Goal: Information Seeking & Learning: Learn about a topic

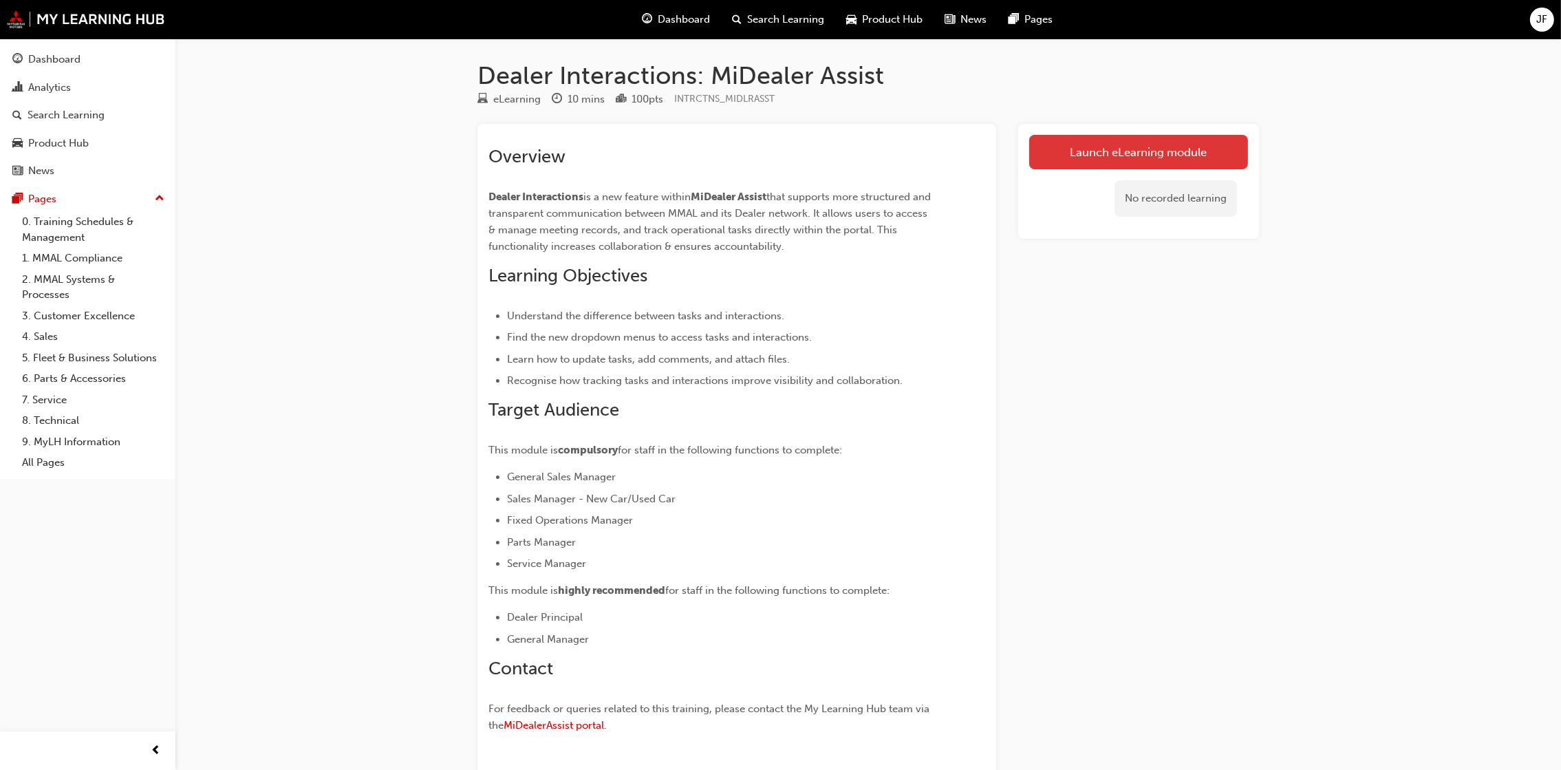
click at [1133, 152] on link "Launch eLearning module" at bounding box center [1138, 152] width 219 height 34
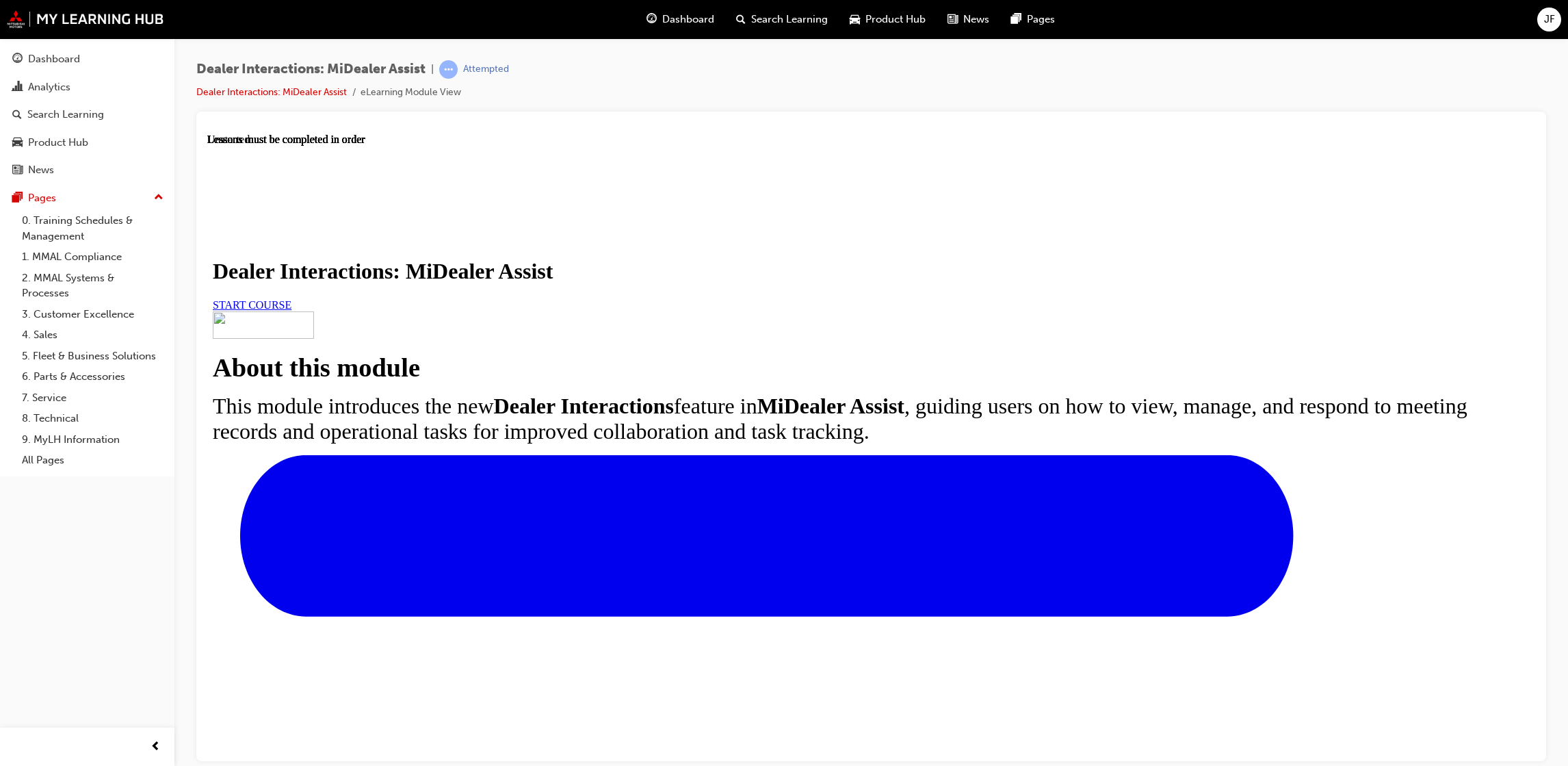
click at [291, 310] on span "START COURSE" at bounding box center [252, 304] width 79 height 12
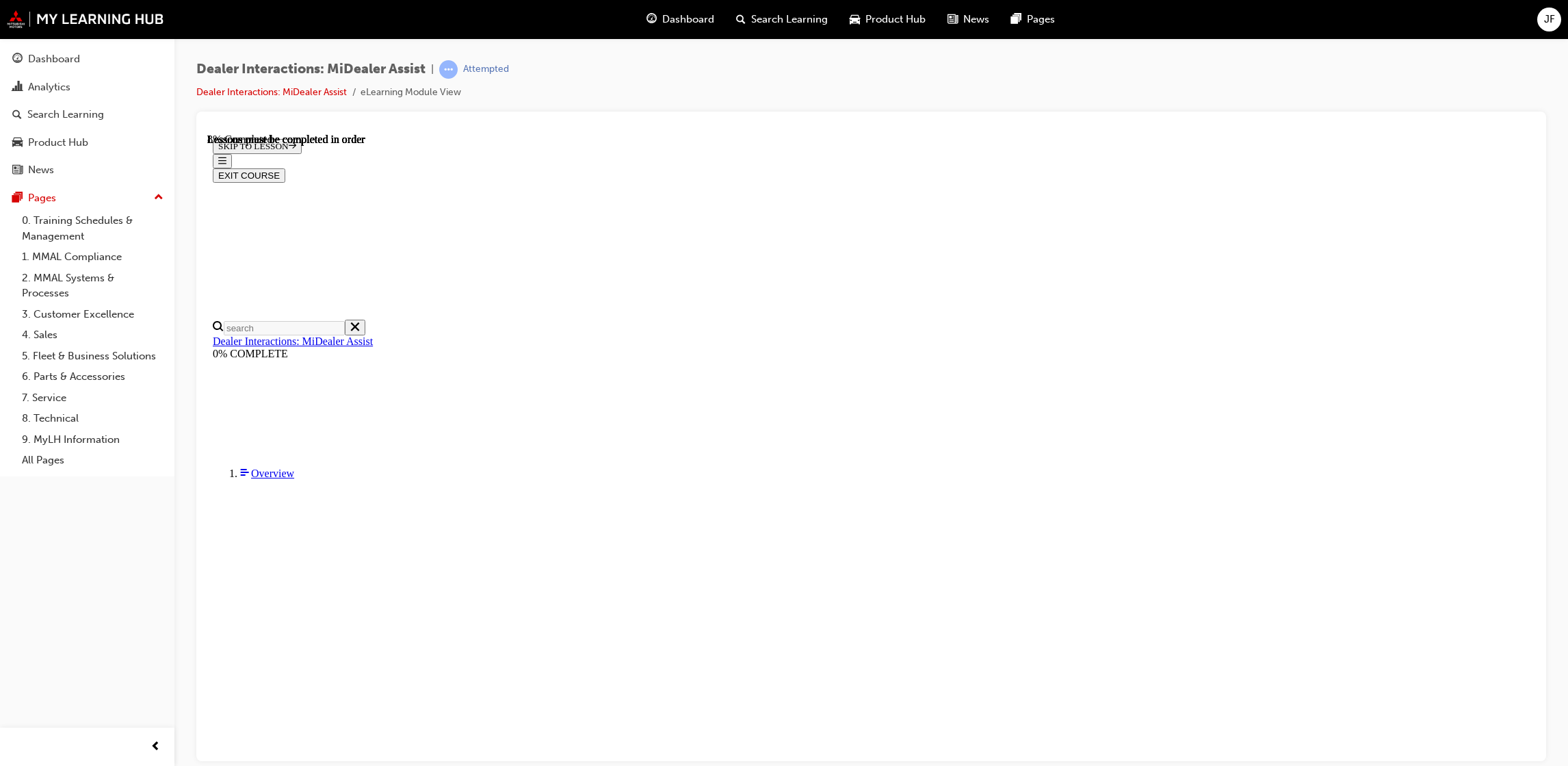
scroll to position [203, 0]
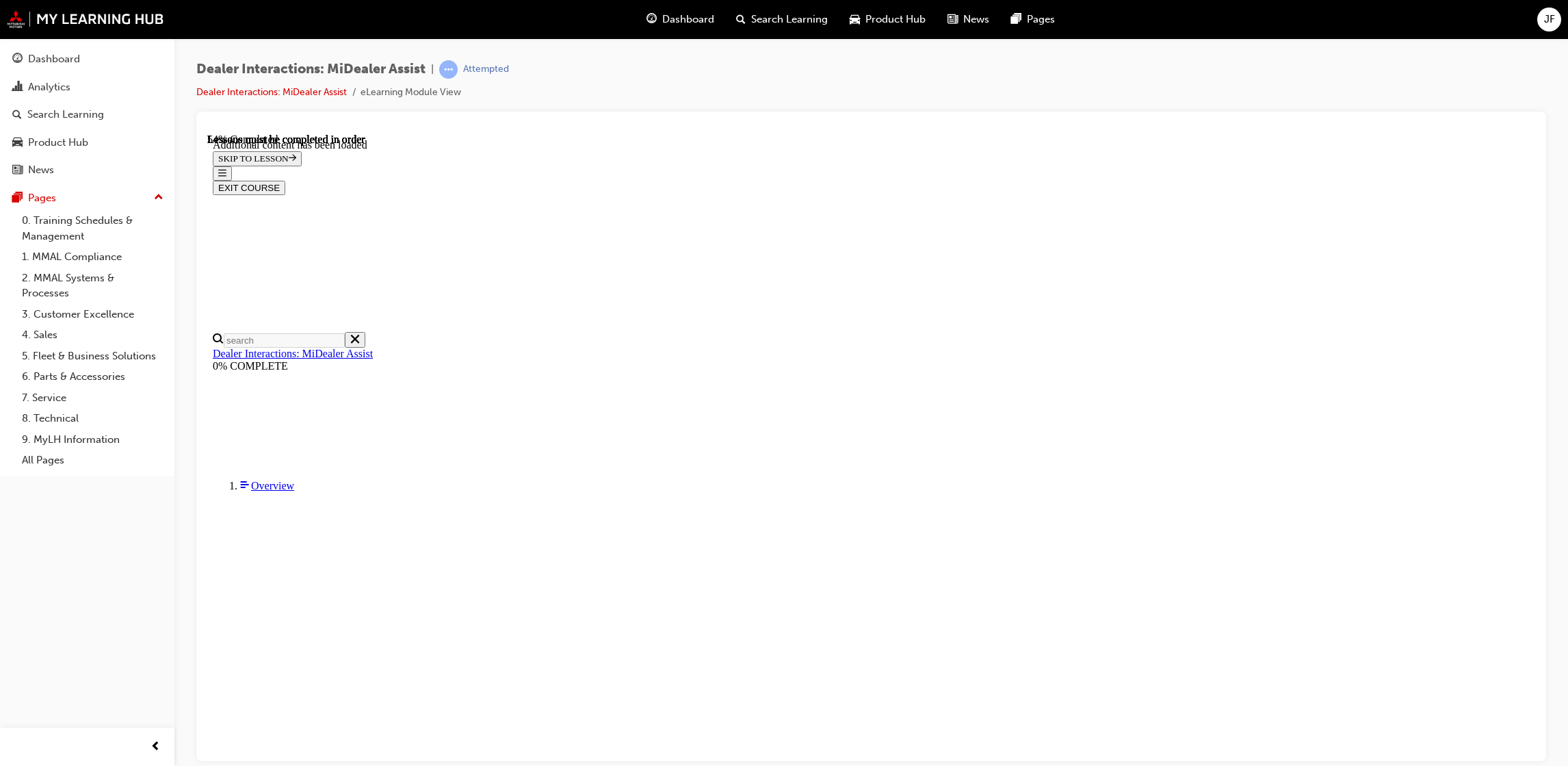
scroll to position [2527, 0]
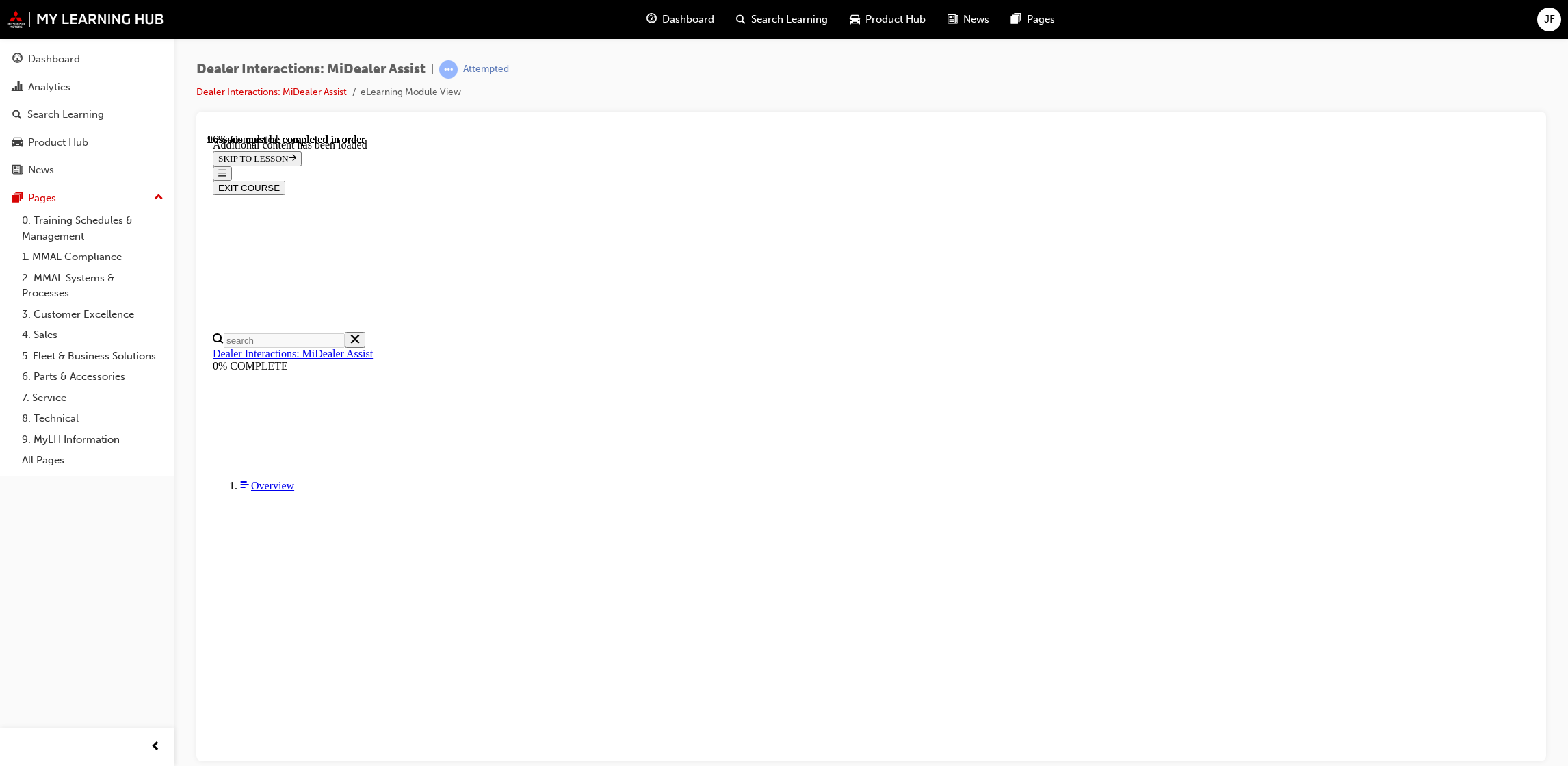
scroll to position [4167, 0]
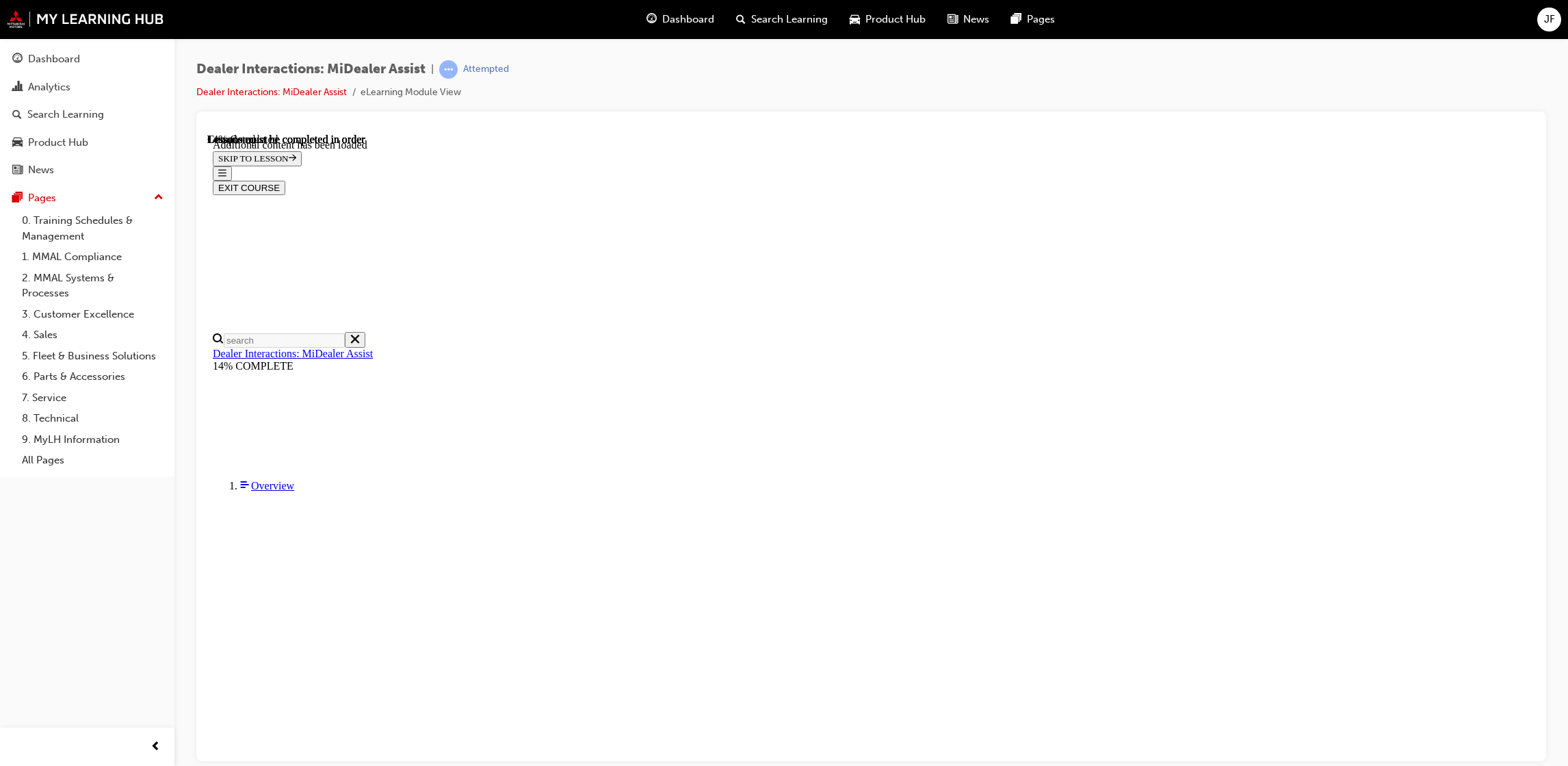
scroll to position [719, 0]
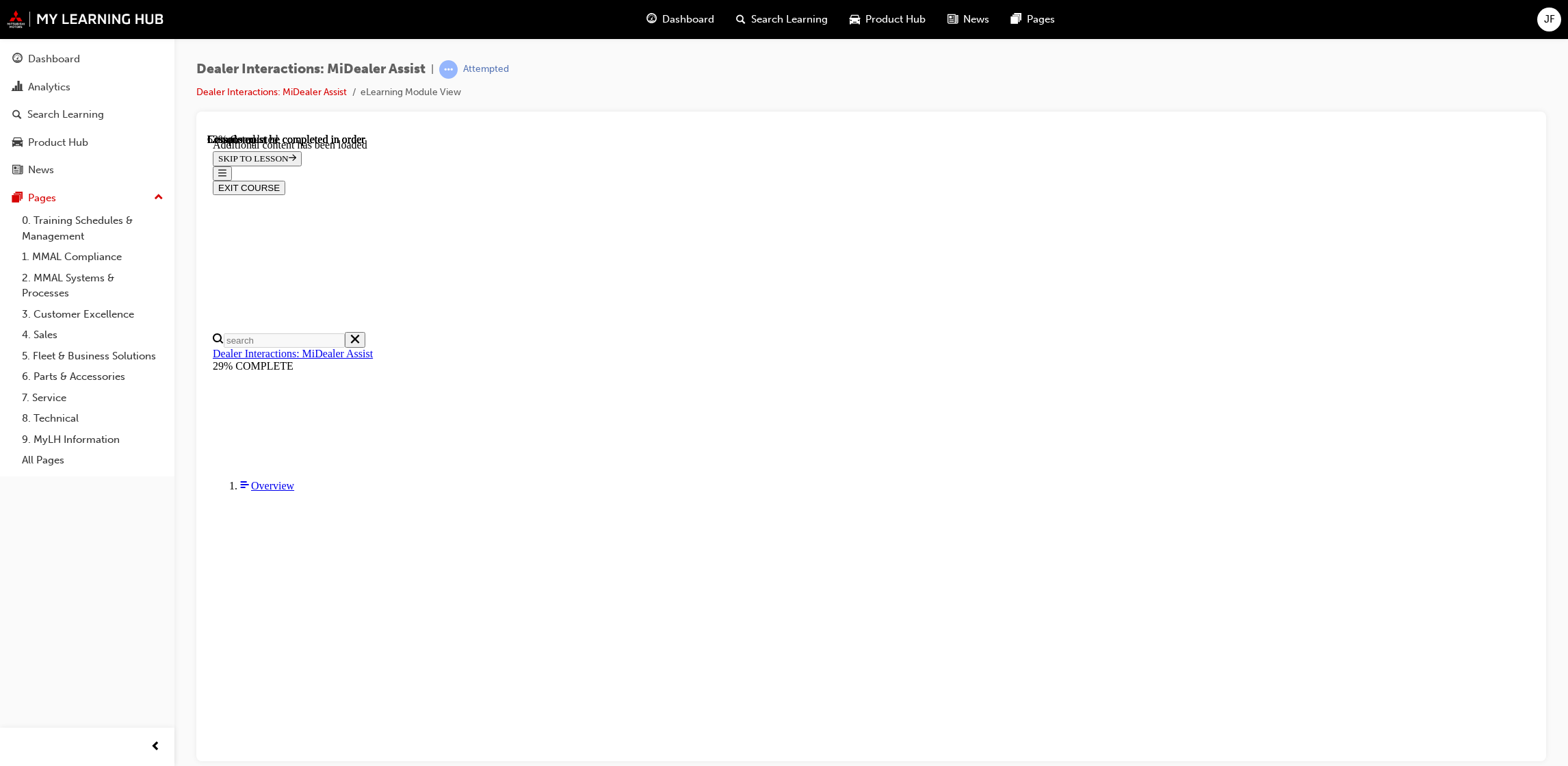
scroll to position [1522, 0]
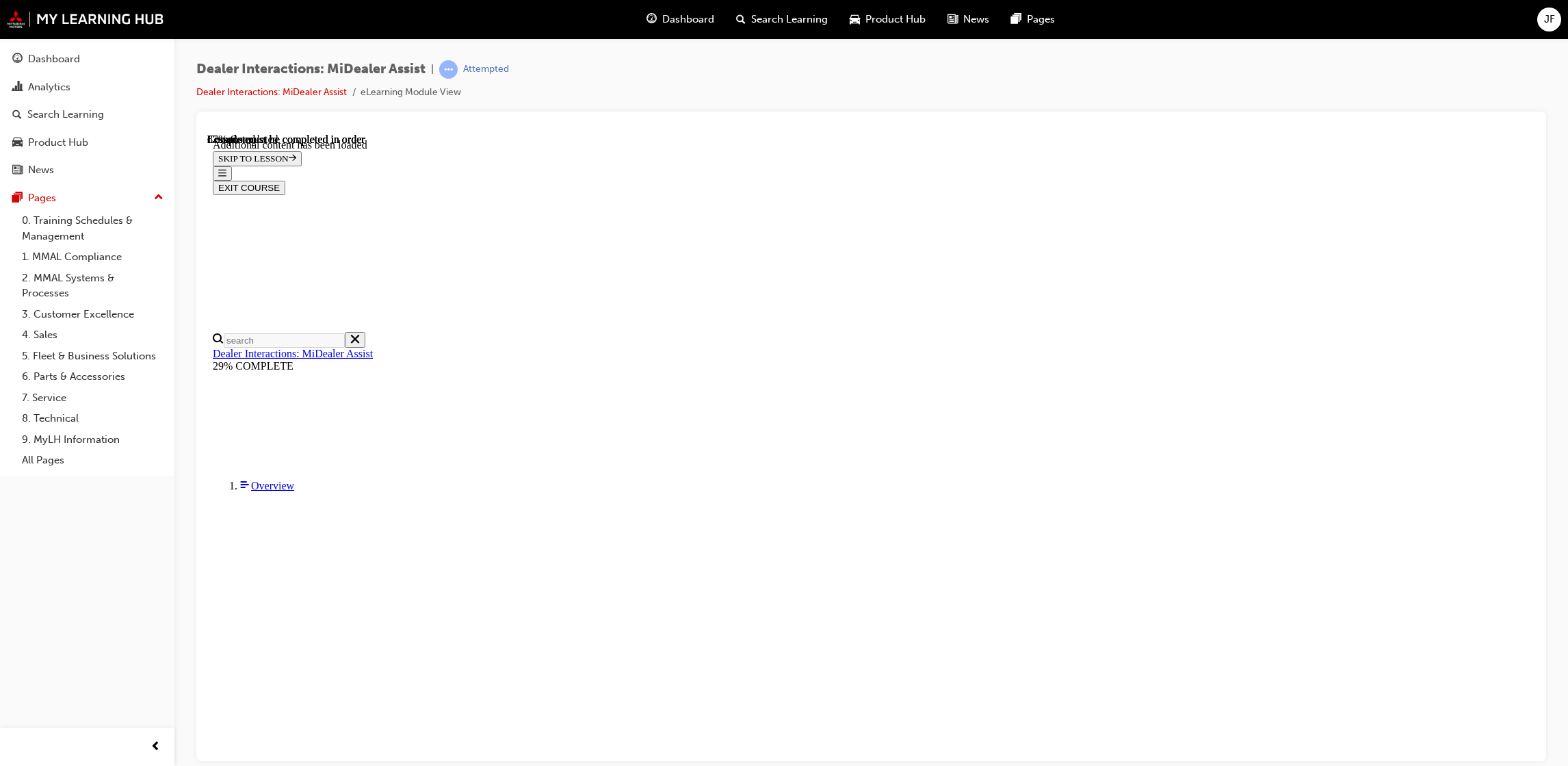
scroll to position [2826, 0]
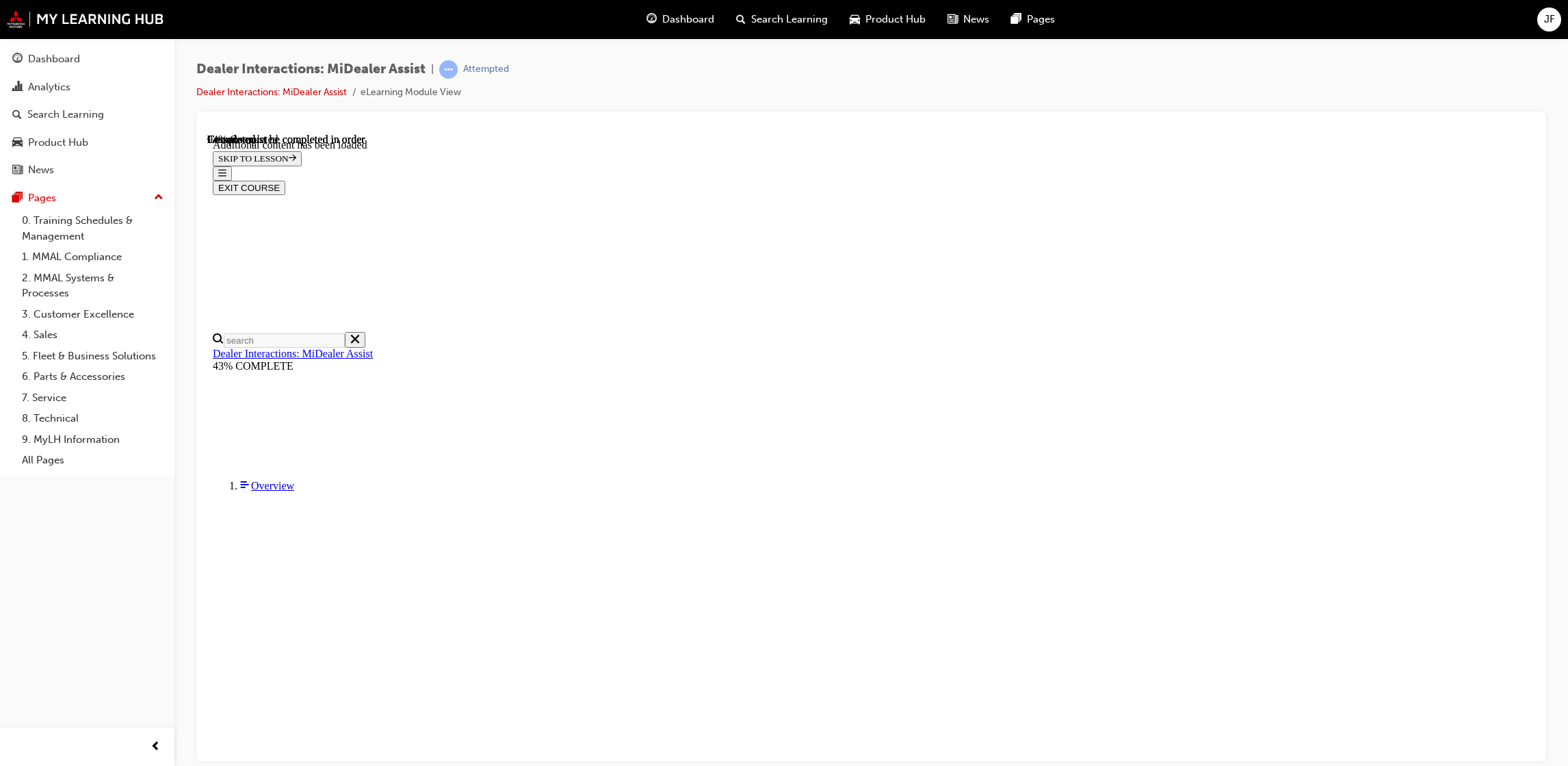
scroll to position [2517, 0]
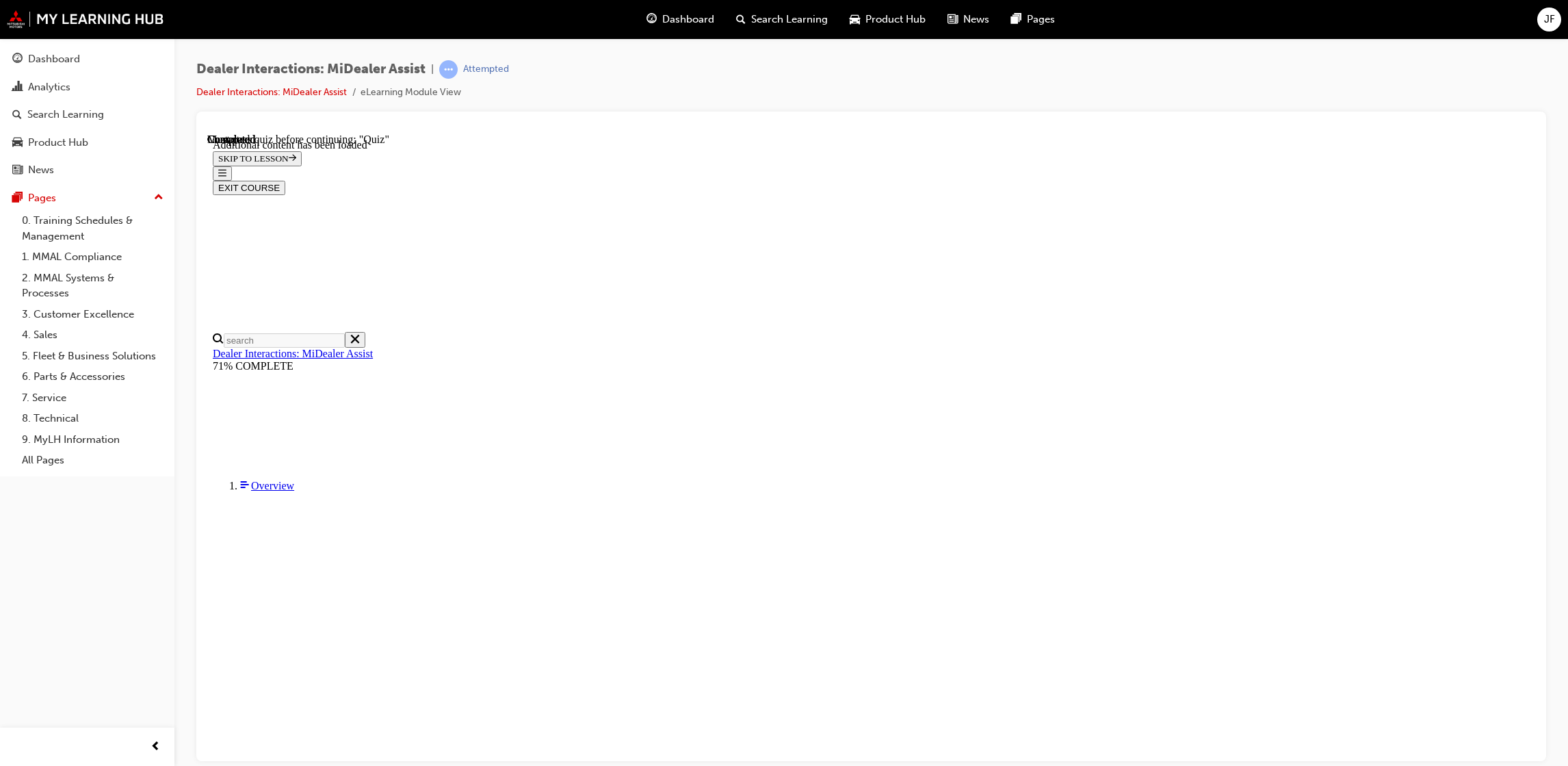
radio input "true"
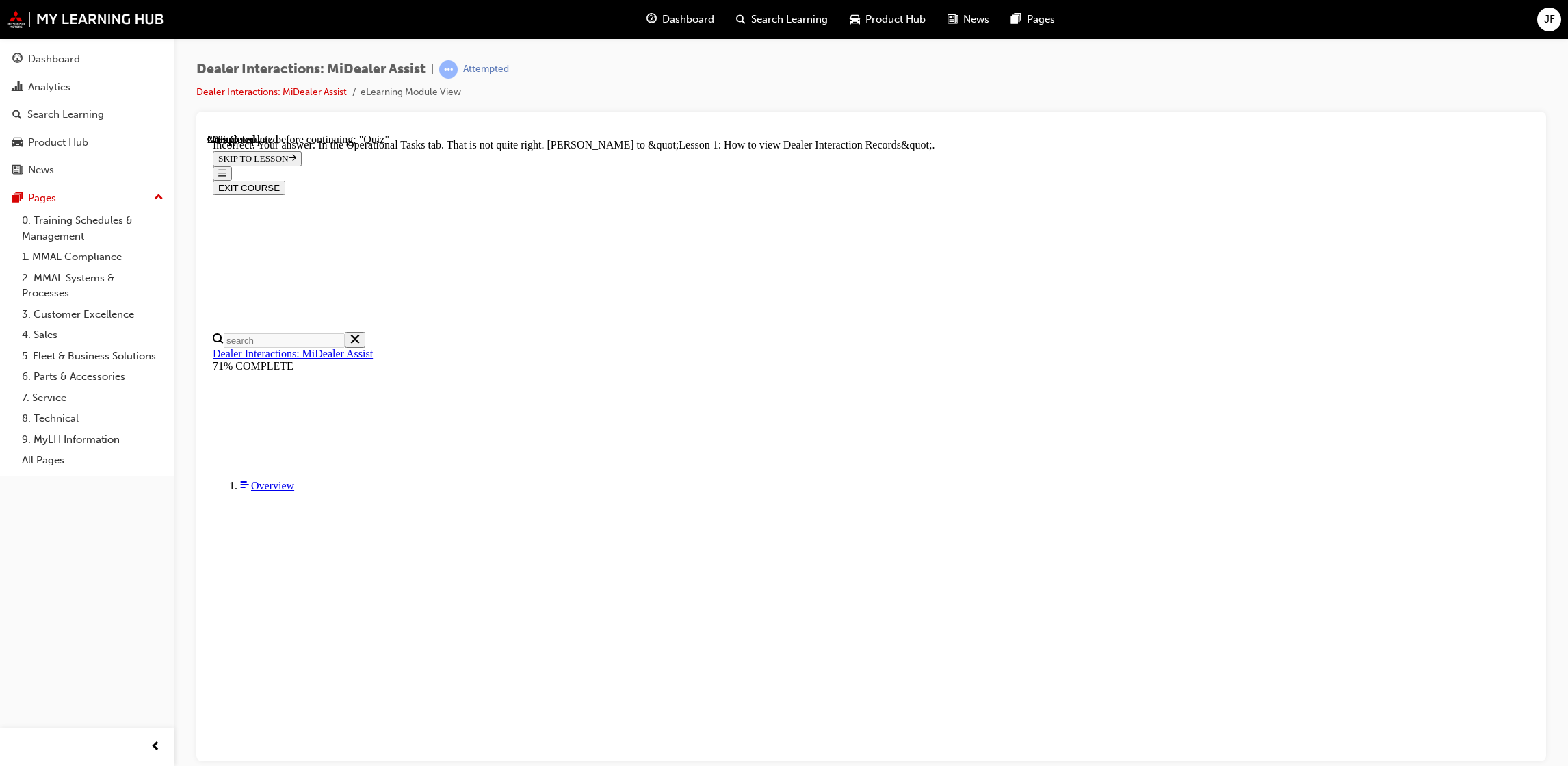
scroll to position [210, 0]
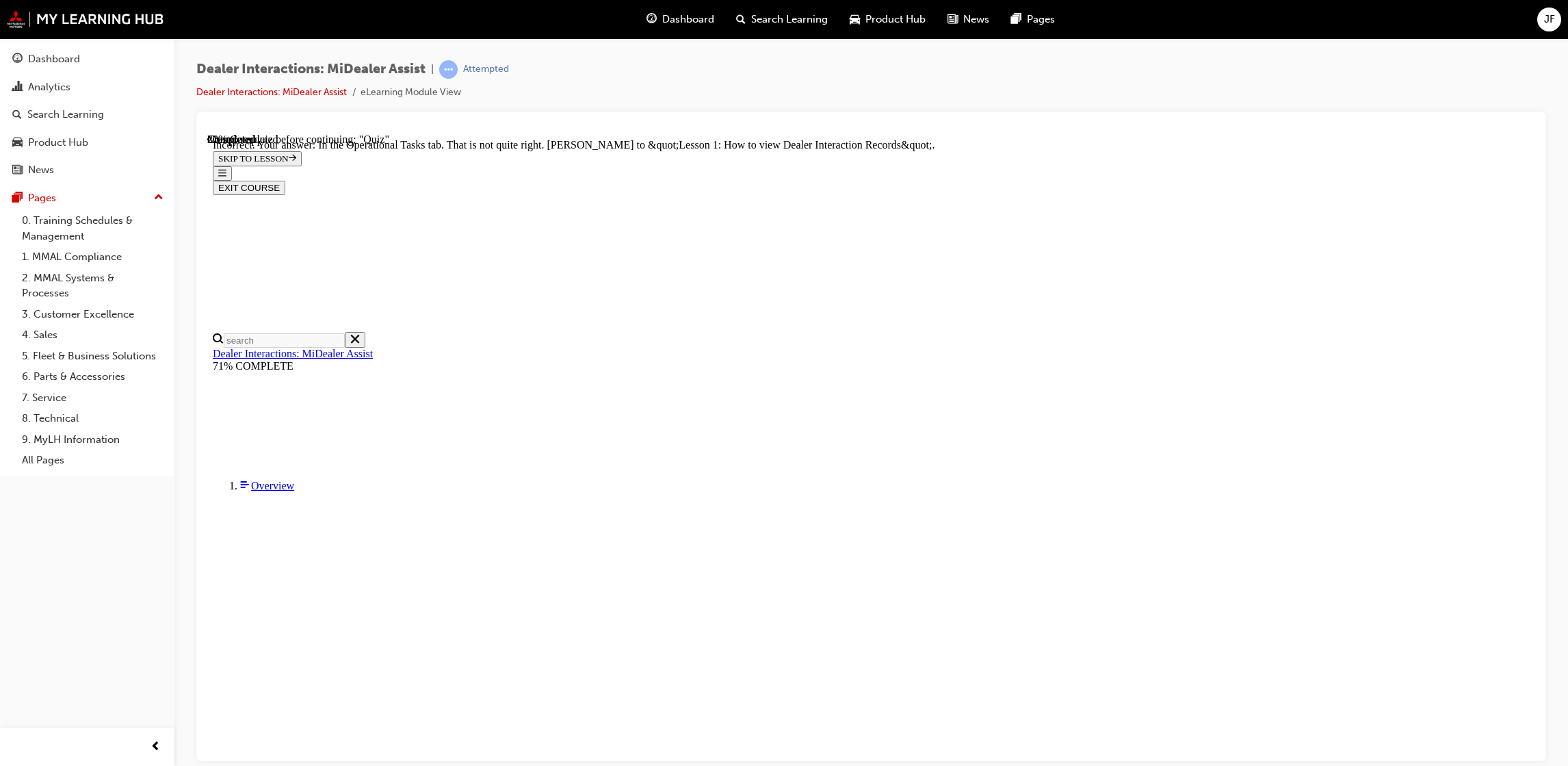
radio input "true"
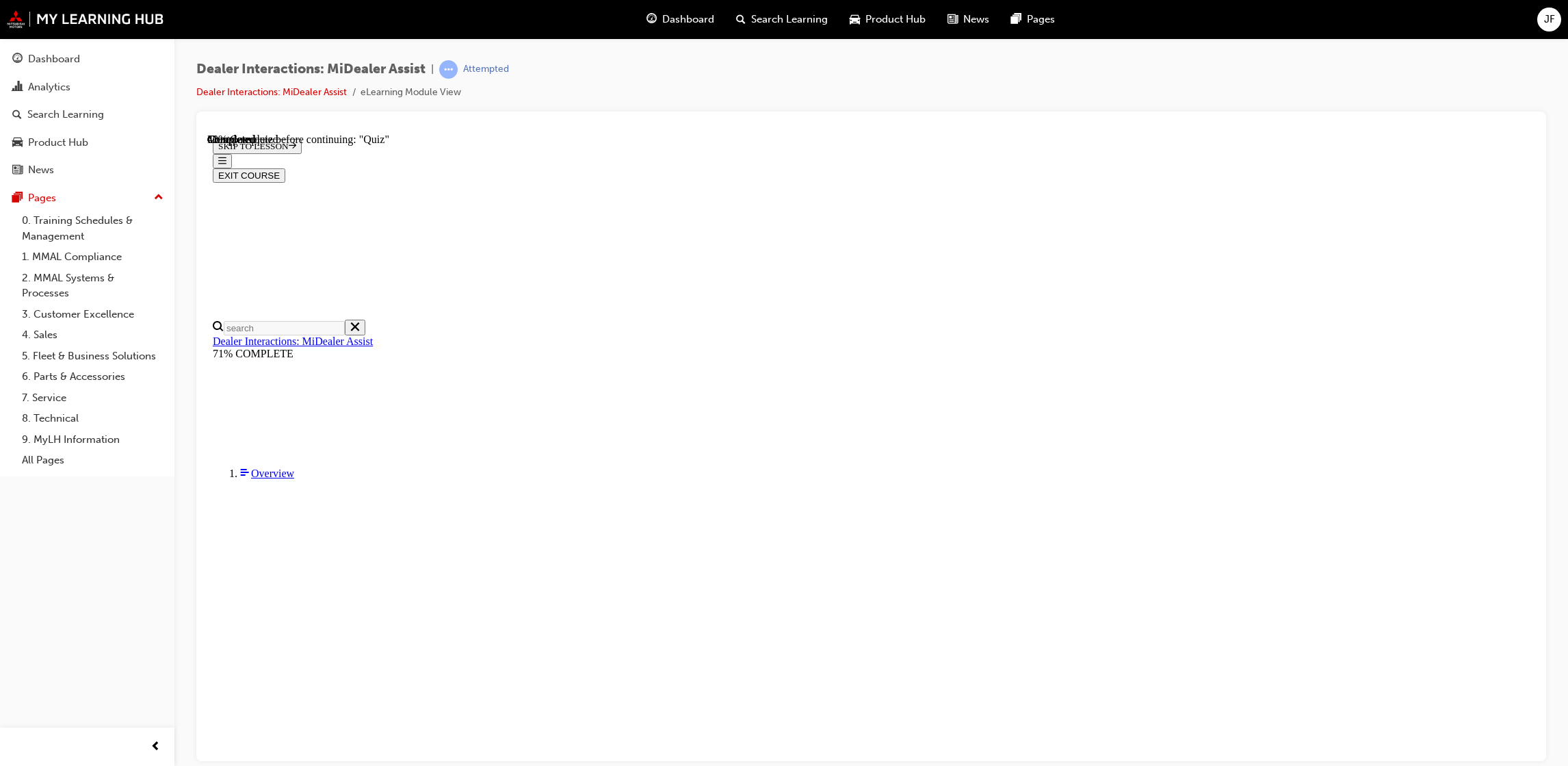
scroll to position [47, 0]
radio input "true"
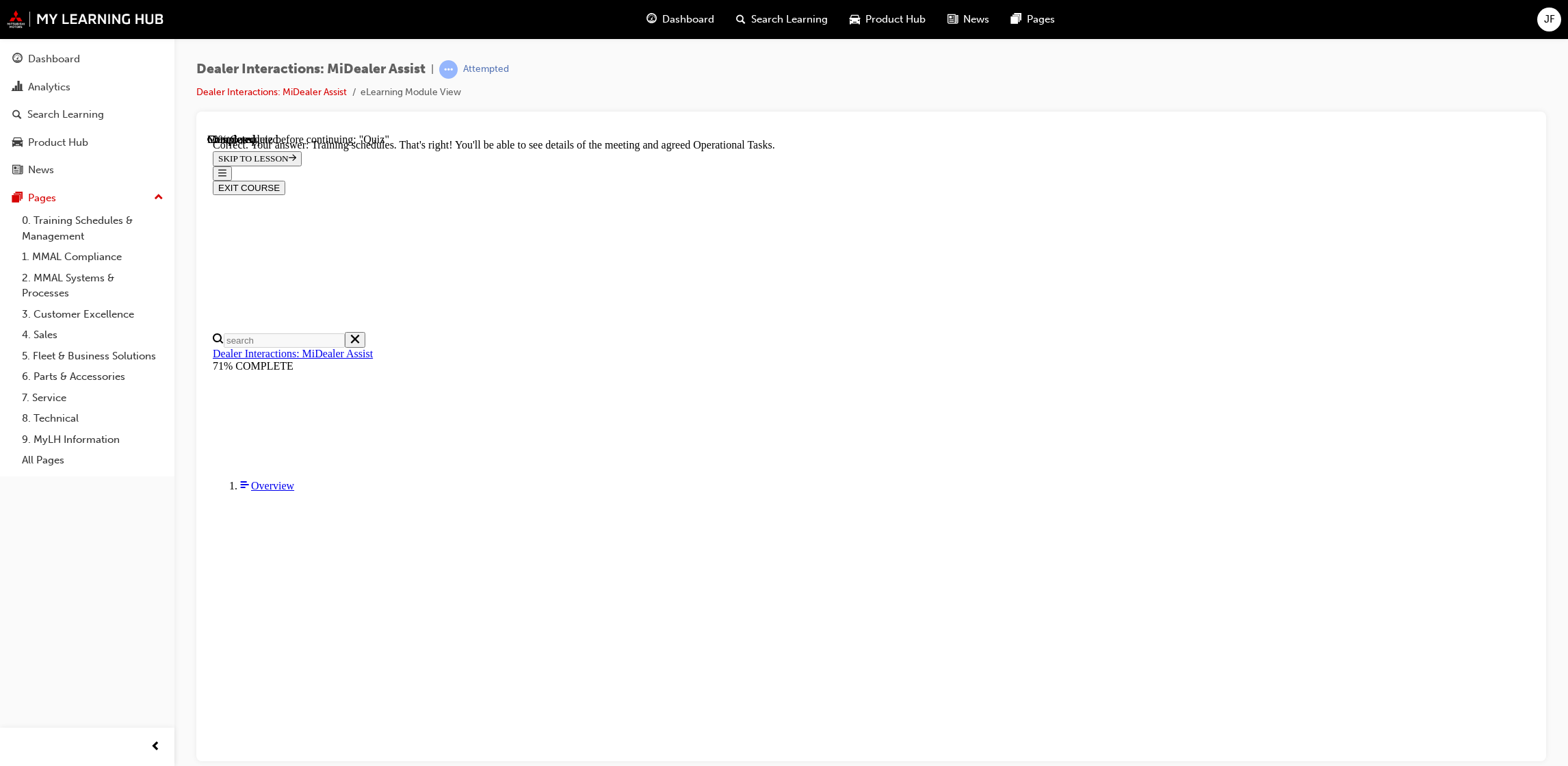
scroll to position [210, 0]
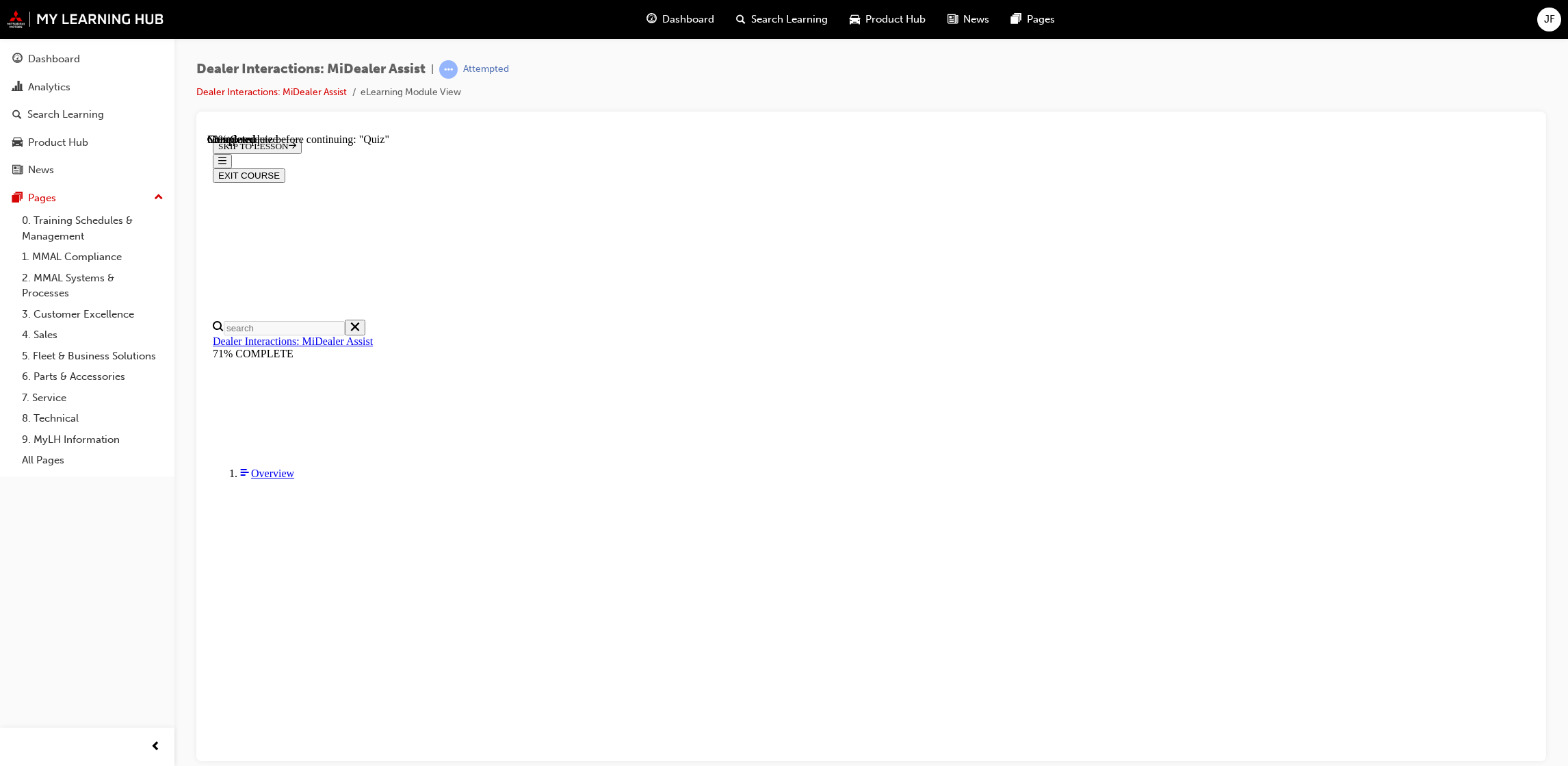
radio input "true"
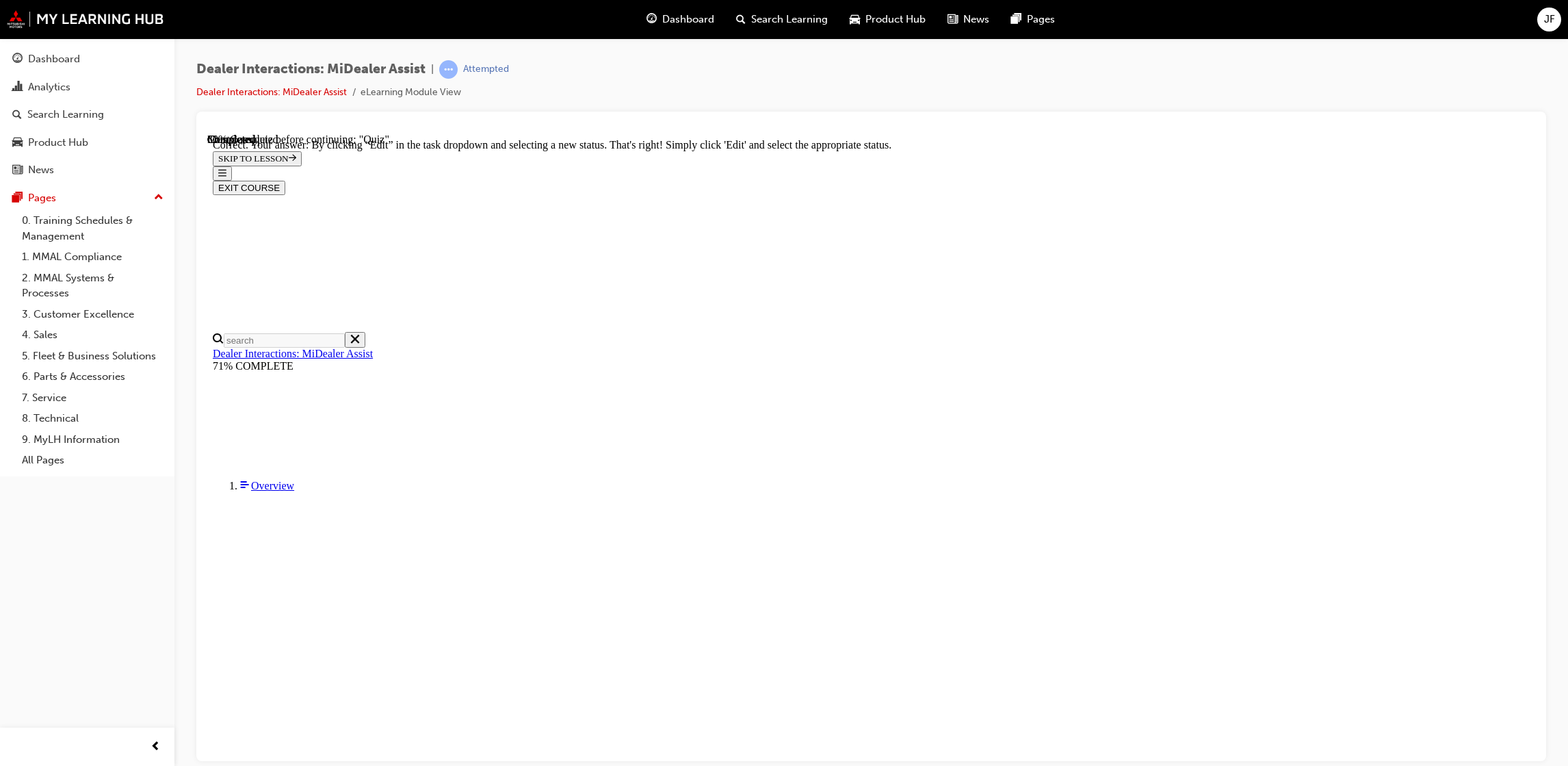
scroll to position [214, 0]
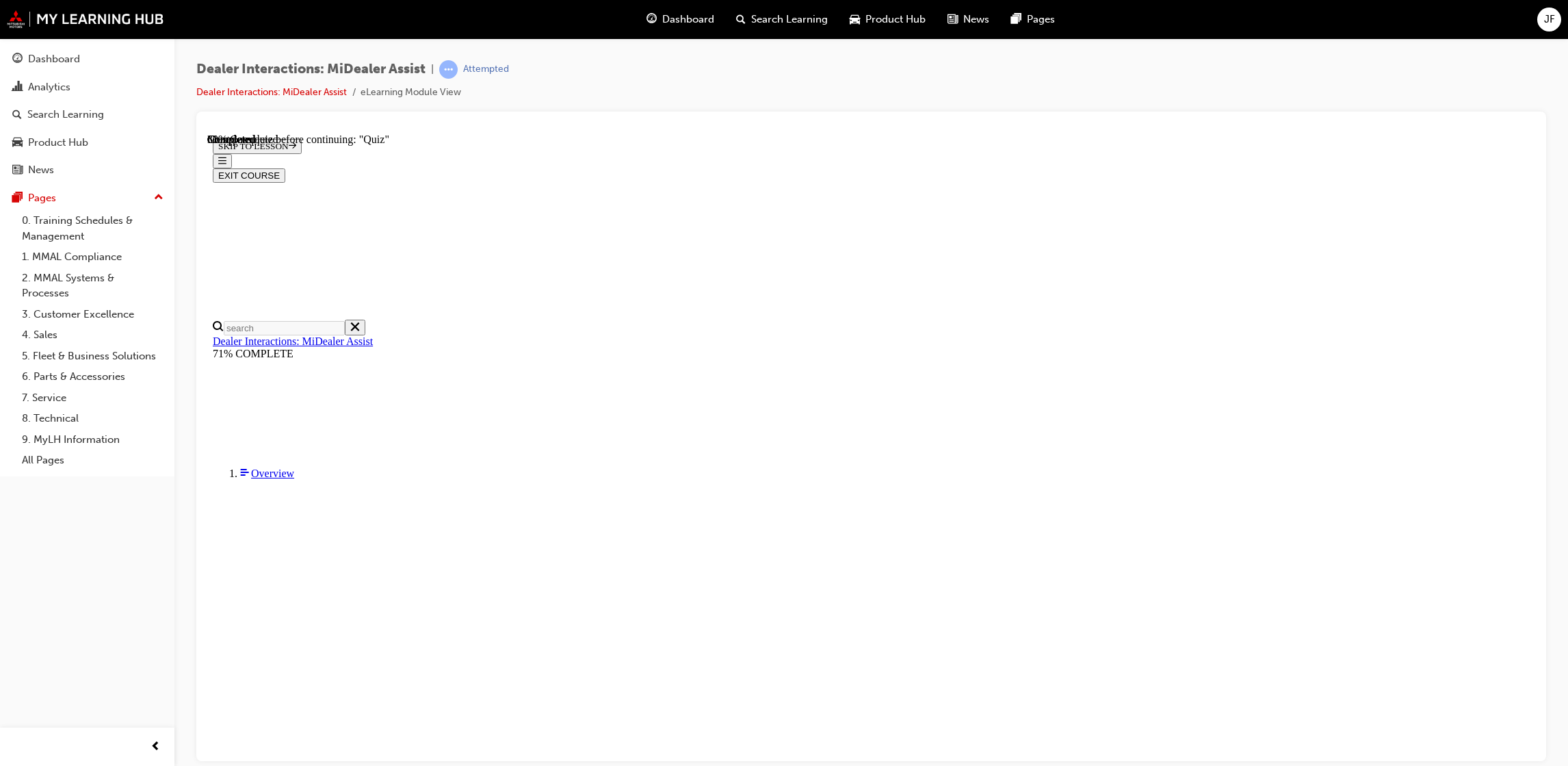
scroll to position [75, 0]
radio input "true"
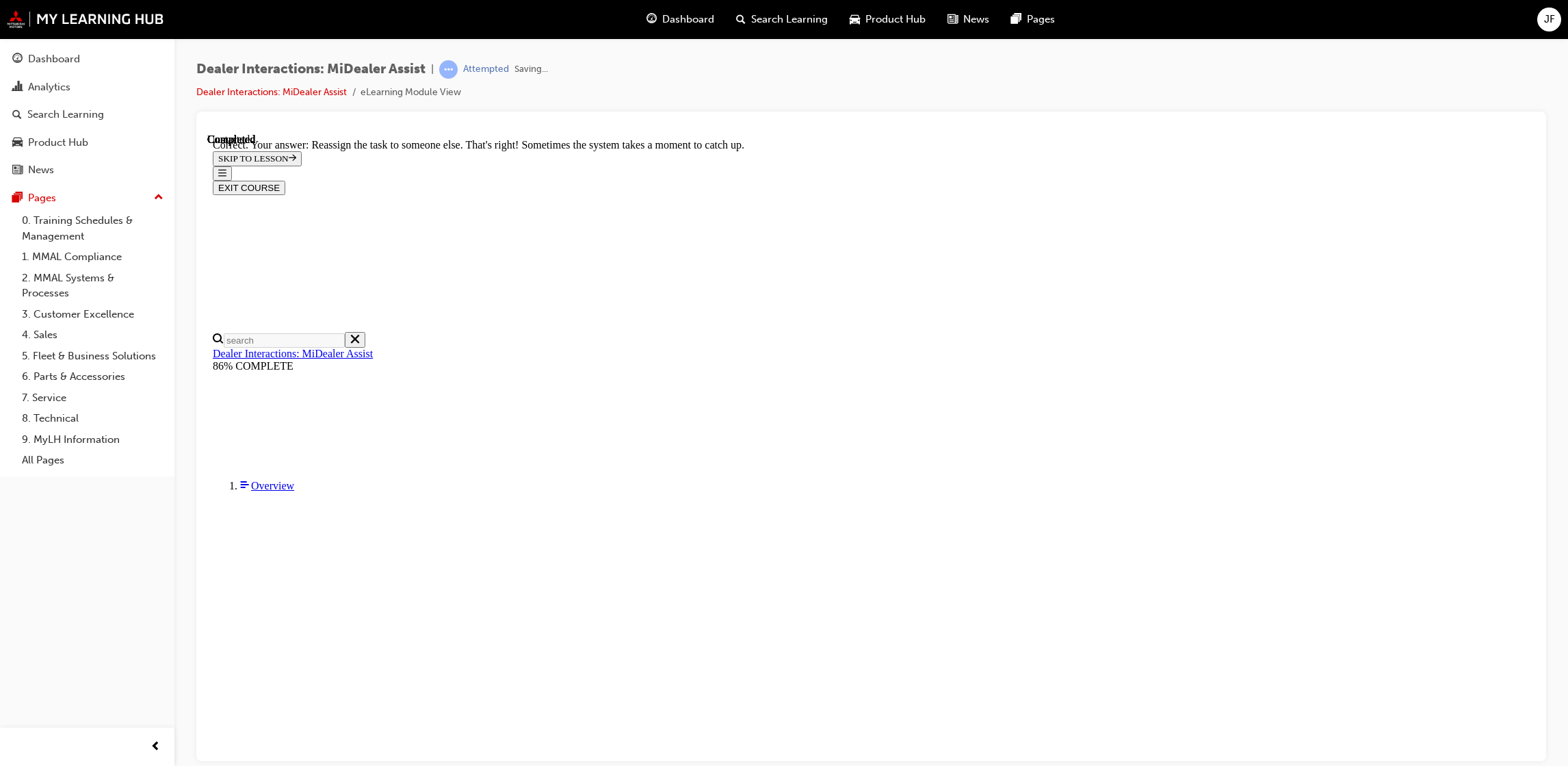
scroll to position [220, 0]
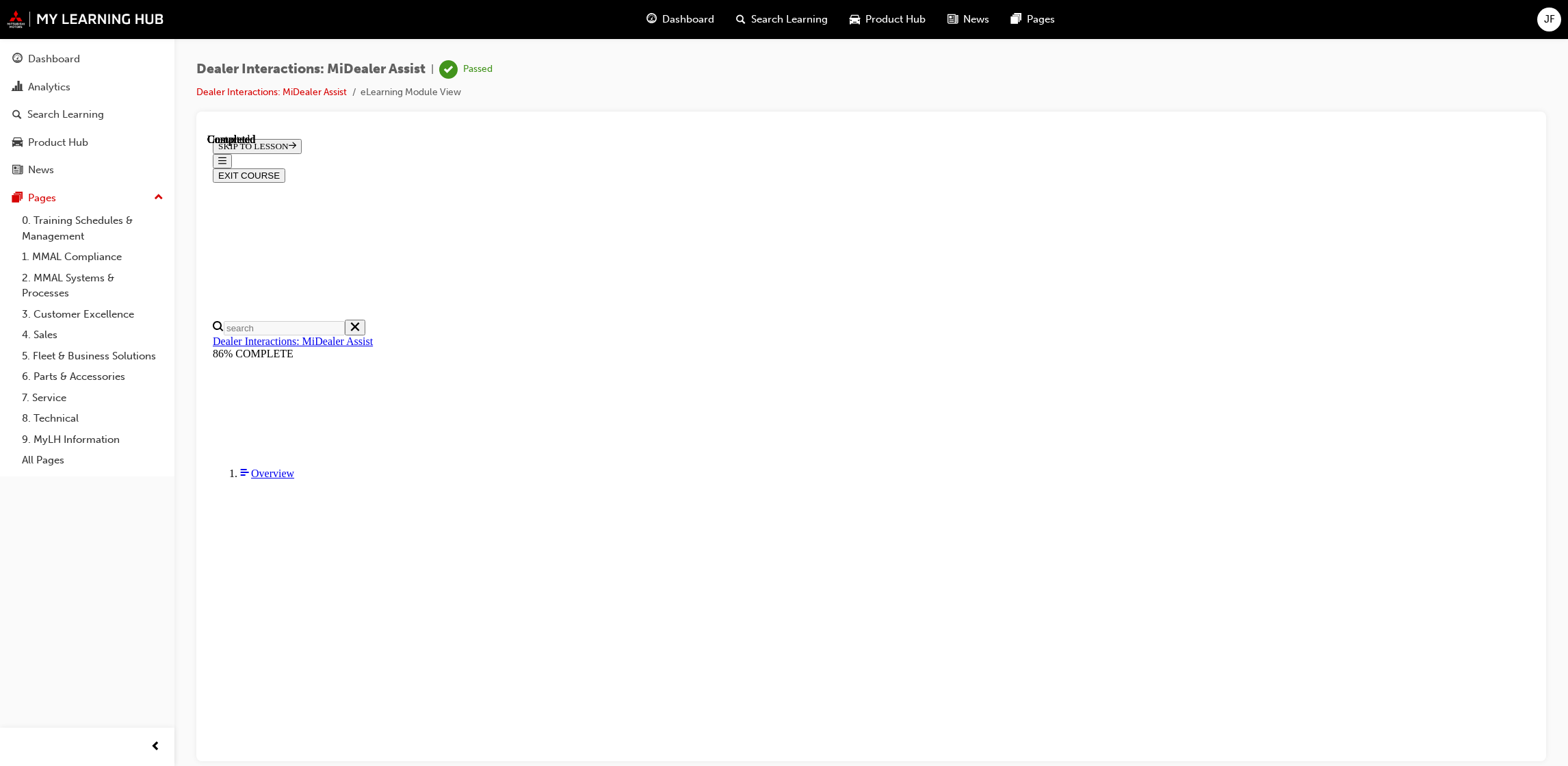
scroll to position [116, 0]
